Goal: Task Accomplishment & Management: Use online tool/utility

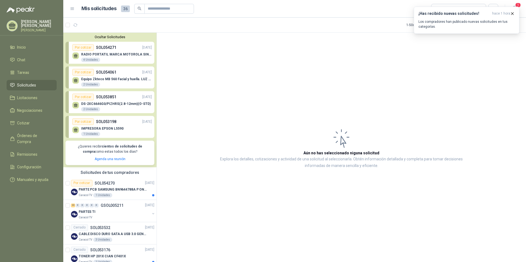
drag, startPoint x: 85, startPoint y: 122, endPoint x: 93, endPoint y: 122, distance: 8.5
click at [85, 122] on div "Por cotizar" at bounding box center [82, 122] width 21 height 7
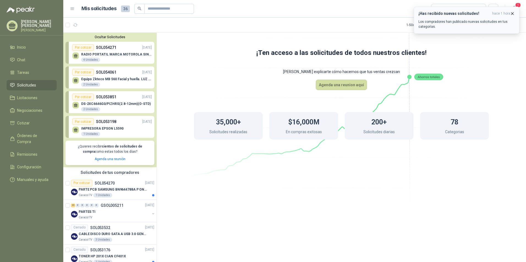
click at [511, 13] on icon "button" at bounding box center [512, 13] width 5 height 5
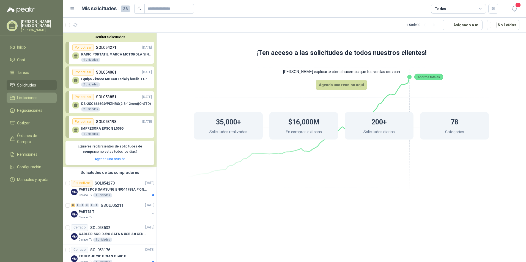
click at [29, 101] on span "Licitaciones" at bounding box center [27, 98] width 20 height 6
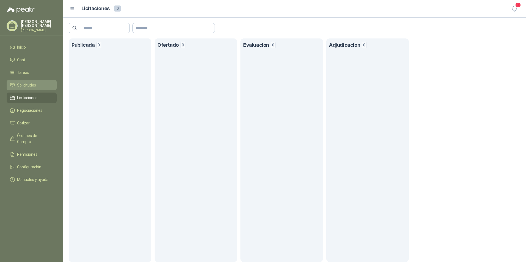
click at [28, 88] on span "Solicitudes" at bounding box center [26, 85] width 19 height 6
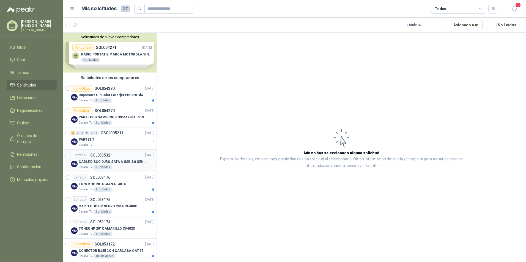
scroll to position [83, 0]
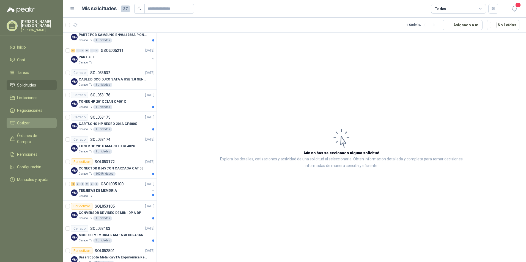
click at [23, 126] on span "Cotizar" at bounding box center [23, 123] width 13 height 6
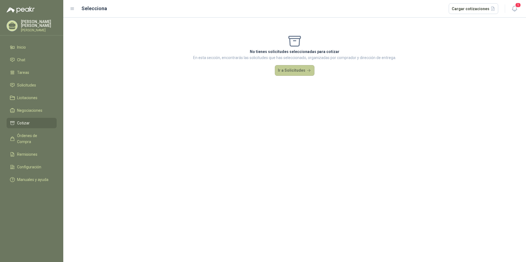
click at [296, 69] on button "Ir a Solicitudes" at bounding box center [295, 70] width 40 height 11
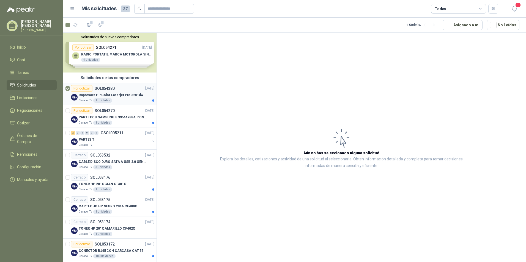
click at [85, 90] on div "Por cotizar" at bounding box center [81, 88] width 21 height 7
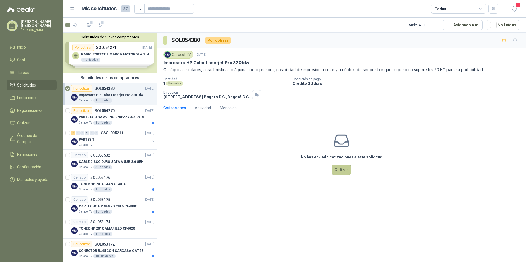
click at [342, 170] on button "Cotizar" at bounding box center [342, 170] width 20 height 10
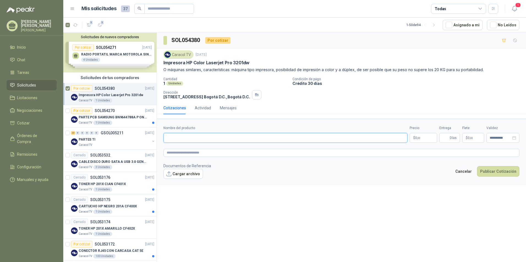
click at [188, 139] on input "Nombre del producto" at bounding box center [285, 138] width 244 height 10
drag, startPoint x: 253, startPoint y: 63, endPoint x: 162, endPoint y: 64, distance: 90.8
click at [162, 64] on div "Caracol TV [DATE] Impresora HP Color Laserjet Pro 3201dw O máquinas similares, …" at bounding box center [341, 74] width 369 height 53
copy p "Impresora HP Color Laserjet Pro 3201dw"
click at [200, 107] on div "Actividad" at bounding box center [203, 108] width 16 height 6
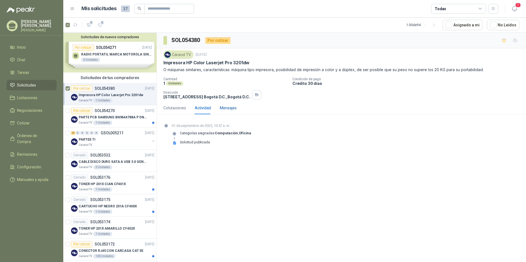
click at [223, 110] on div "Mensajes" at bounding box center [228, 108] width 17 height 6
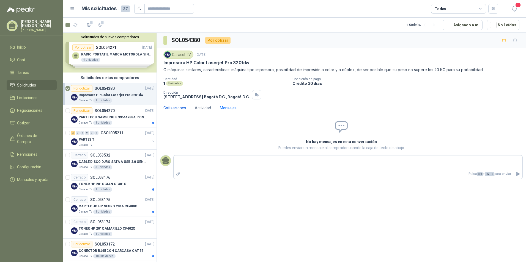
click at [179, 108] on div "Cotizaciones" at bounding box center [174, 108] width 23 height 6
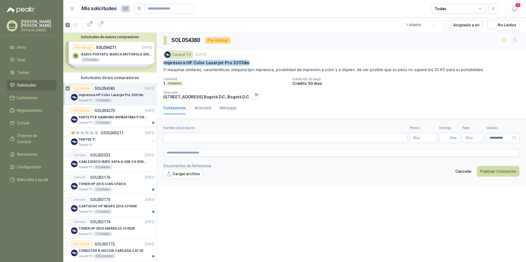
drag, startPoint x: 165, startPoint y: 63, endPoint x: 254, endPoint y: 64, distance: 89.1
click at [254, 64] on div "Impresora HP Color Laserjet Pro 3201dw" at bounding box center [341, 63] width 356 height 6
copy p "mpresora HP Color Laserjet Pro 3201dw"
click at [84, 113] on div "Por cotizar" at bounding box center [81, 111] width 21 height 7
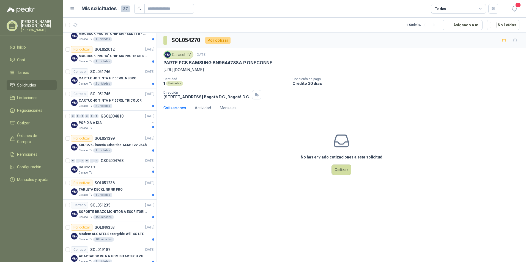
scroll to position [550, 0]
